Goal: Information Seeking & Learning: Learn about a topic

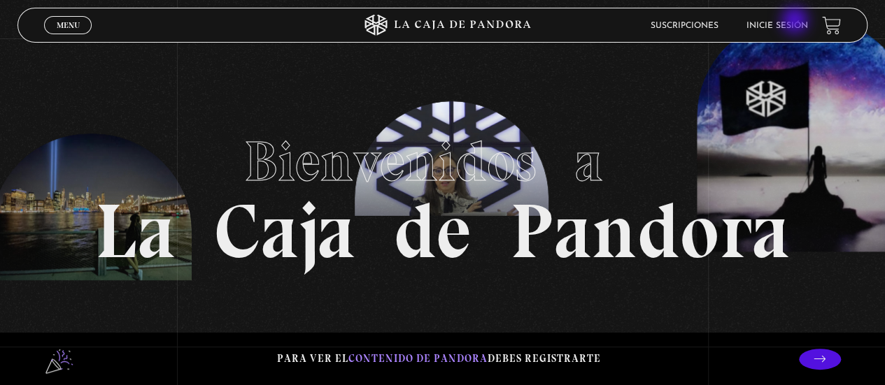
click at [796, 22] on link "Inicie sesión" at bounding box center [777, 26] width 62 height 8
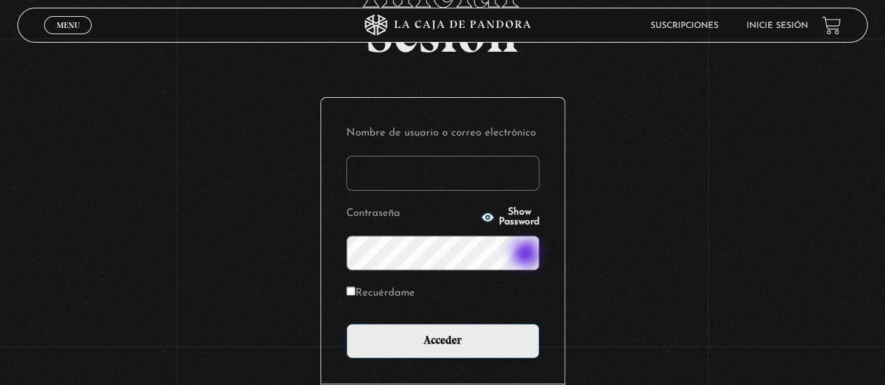
scroll to position [140, 0]
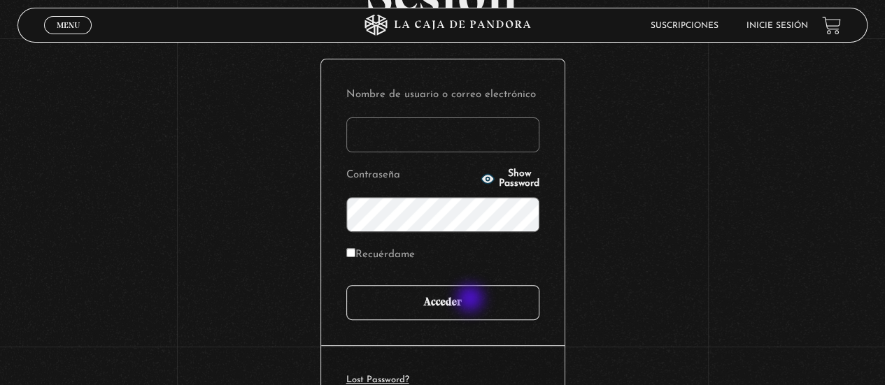
type input "laurensanabriavargas@gmail.com"
click at [472, 300] on input "Acceder" at bounding box center [442, 302] width 193 height 35
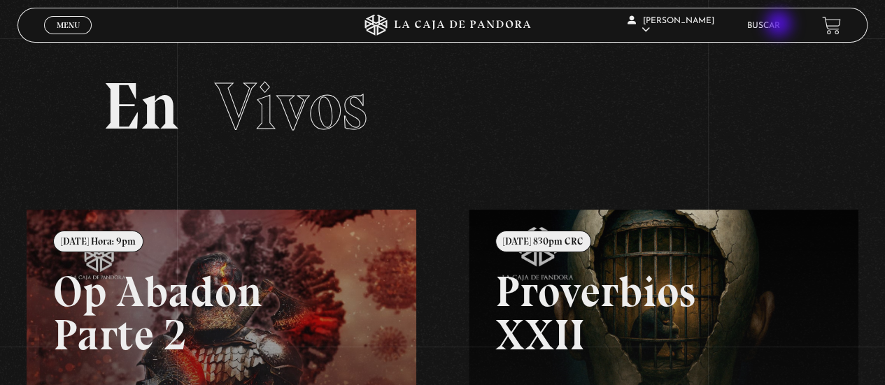
click at [780, 25] on link "Buscar" at bounding box center [763, 26] width 33 height 8
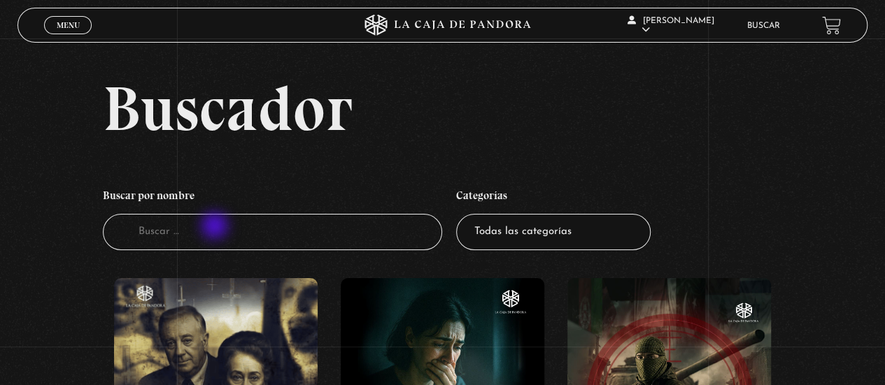
click at [215, 229] on input "Buscador" at bounding box center [273, 232] width 340 height 37
type input "extraterrestres"
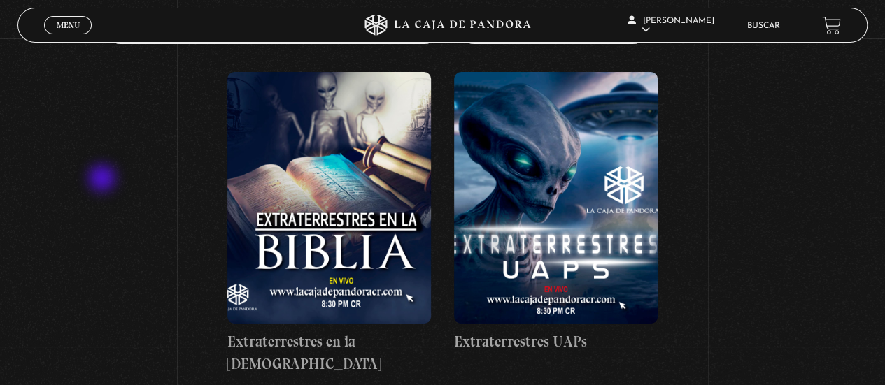
scroll to position [136, 0]
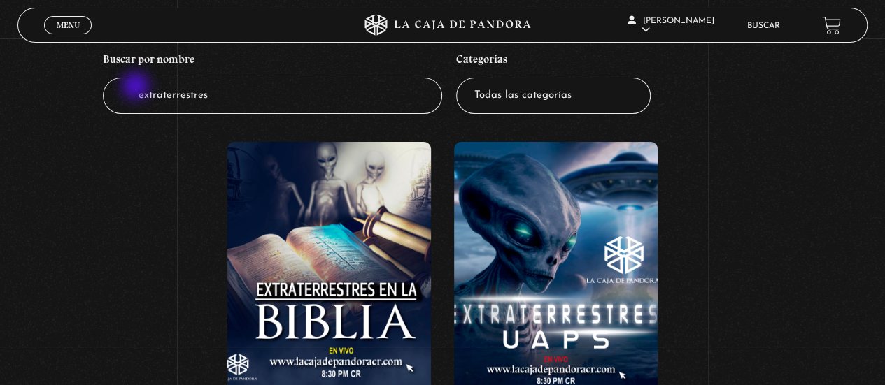
drag, startPoint x: 236, startPoint y: 97, endPoint x: 136, endPoint y: 87, distance: 100.5
click at [136, 87] on input "extraterrestres" at bounding box center [273, 96] width 340 height 37
type input "e"
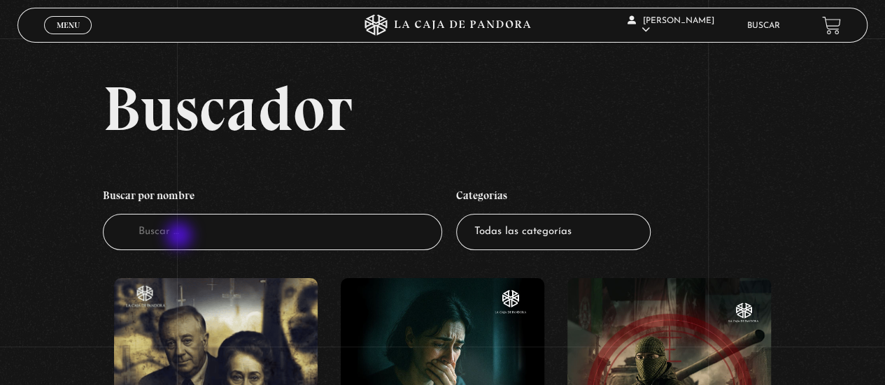
type input "o"
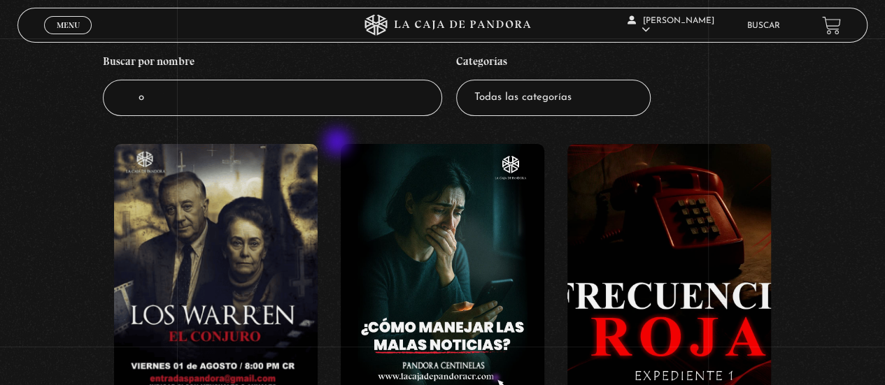
scroll to position [210, 0]
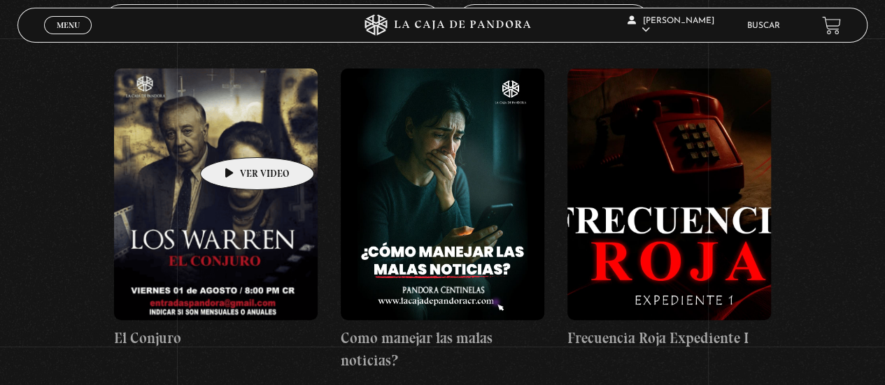
click at [235, 136] on figure at bounding box center [216, 195] width 204 height 252
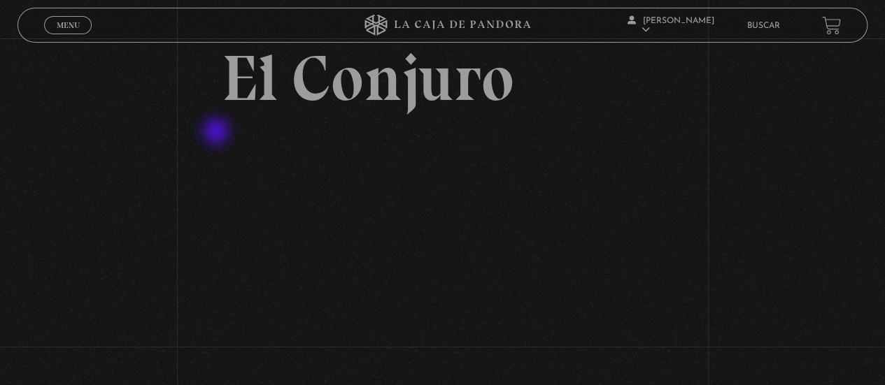
scroll to position [140, 0]
